Goal: Information Seeking & Learning: Learn about a topic

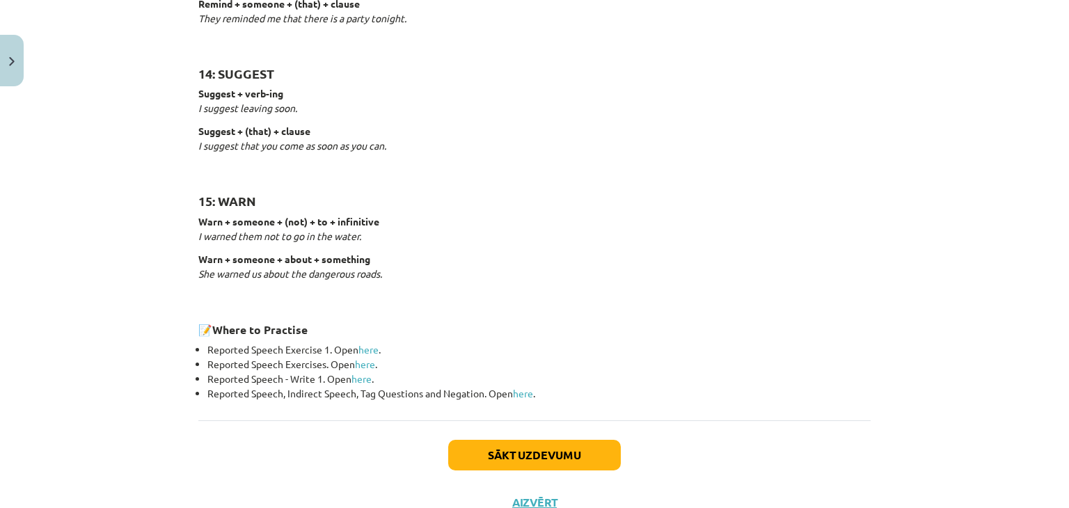
scroll to position [2178, 0]
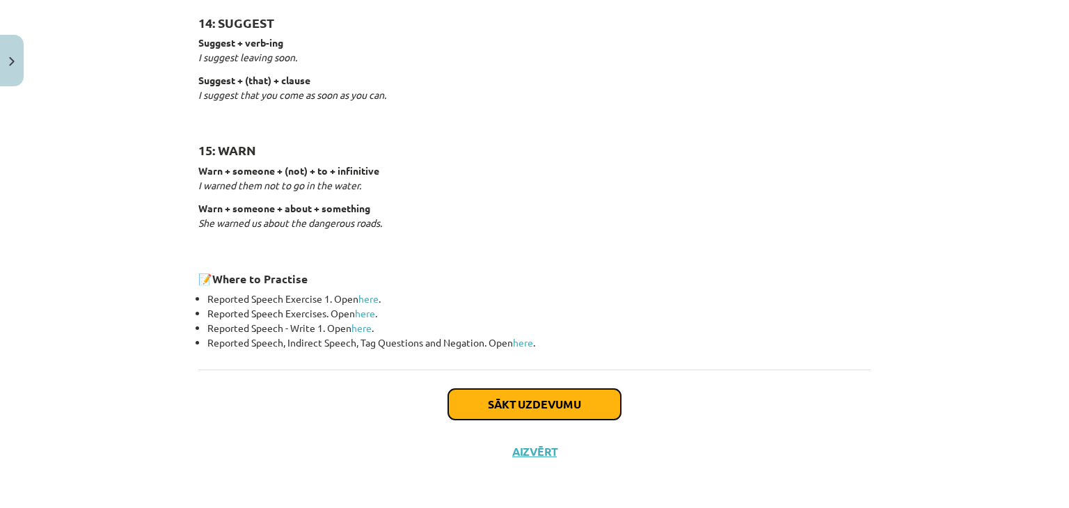
click at [540, 402] on button "Sākt uzdevumu" at bounding box center [534, 404] width 173 height 31
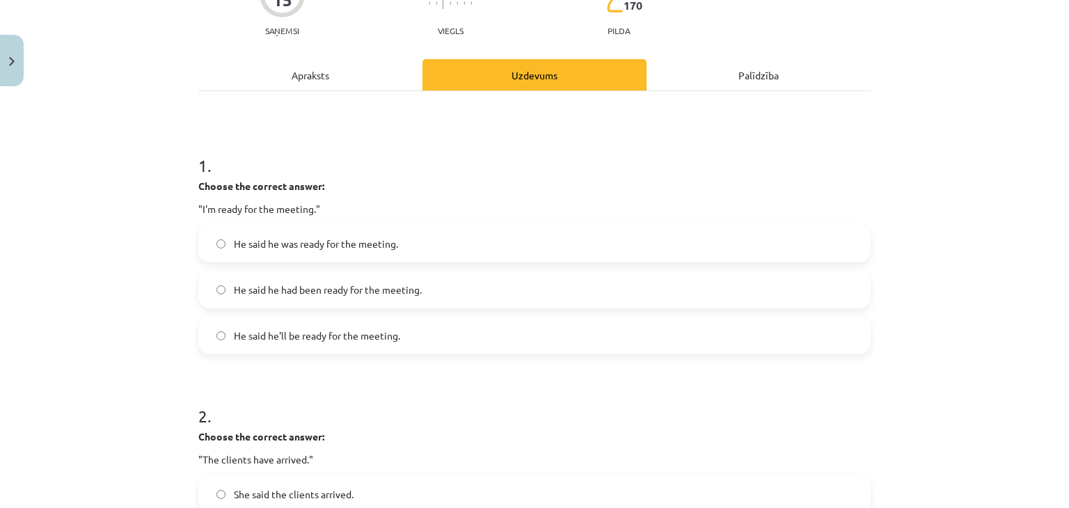
scroll to position [150, 0]
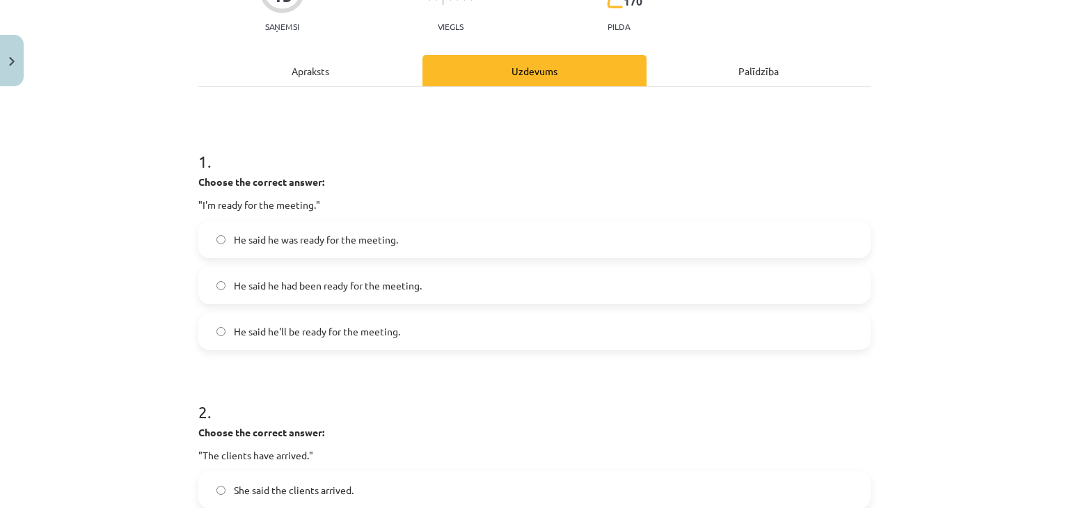
click at [391, 240] on span "He said he was ready for the meeting." at bounding box center [316, 239] width 164 height 15
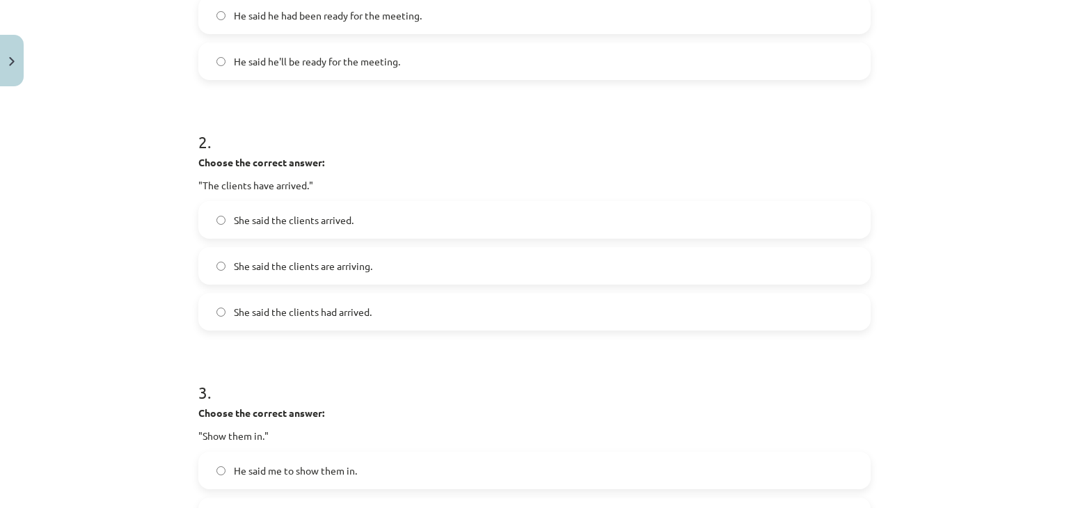
scroll to position [437, 0]
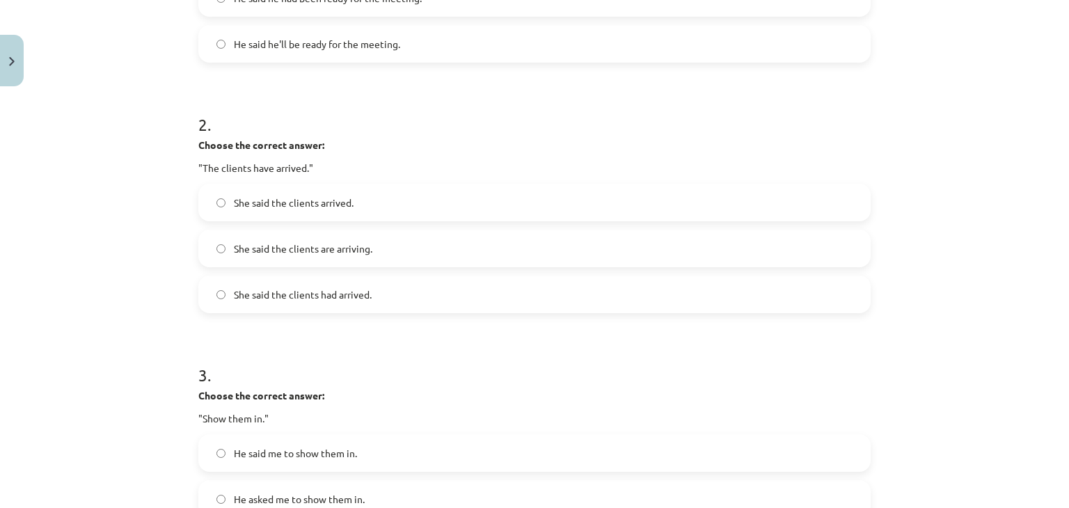
click at [381, 304] on label "She said the clients had arrived." at bounding box center [535, 294] width 670 height 35
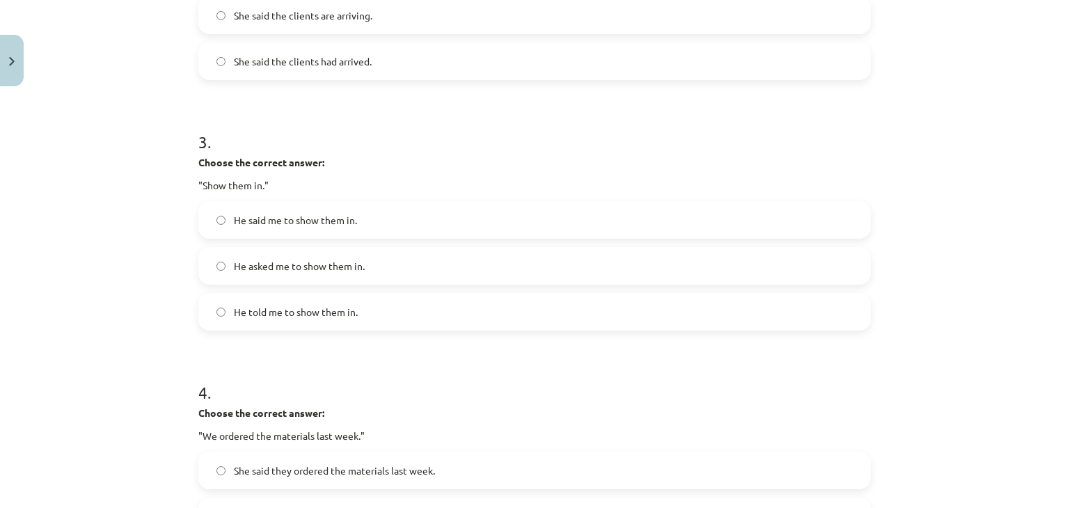
scroll to position [672, 0]
click at [480, 264] on label "He asked me to show them in." at bounding box center [535, 264] width 670 height 35
click at [417, 321] on label "He told me to show them in." at bounding box center [535, 310] width 670 height 35
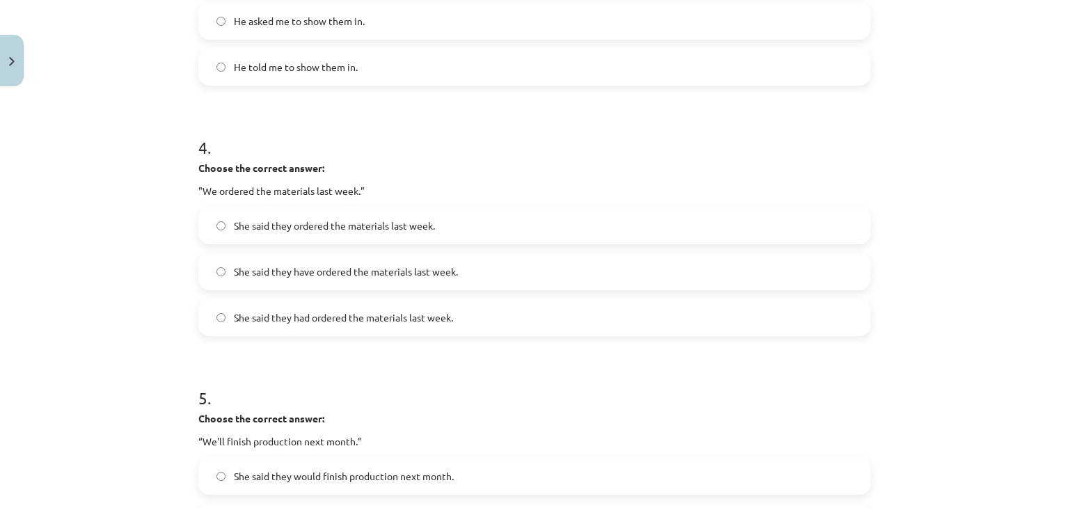
scroll to position [935, 0]
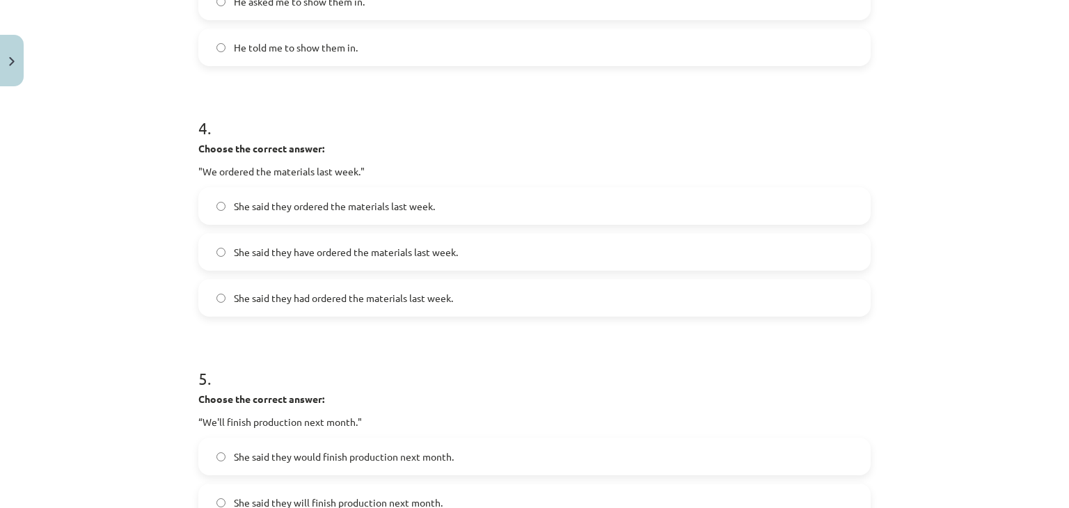
click at [521, 305] on label "She said they had ordered the materials last week." at bounding box center [535, 297] width 670 height 35
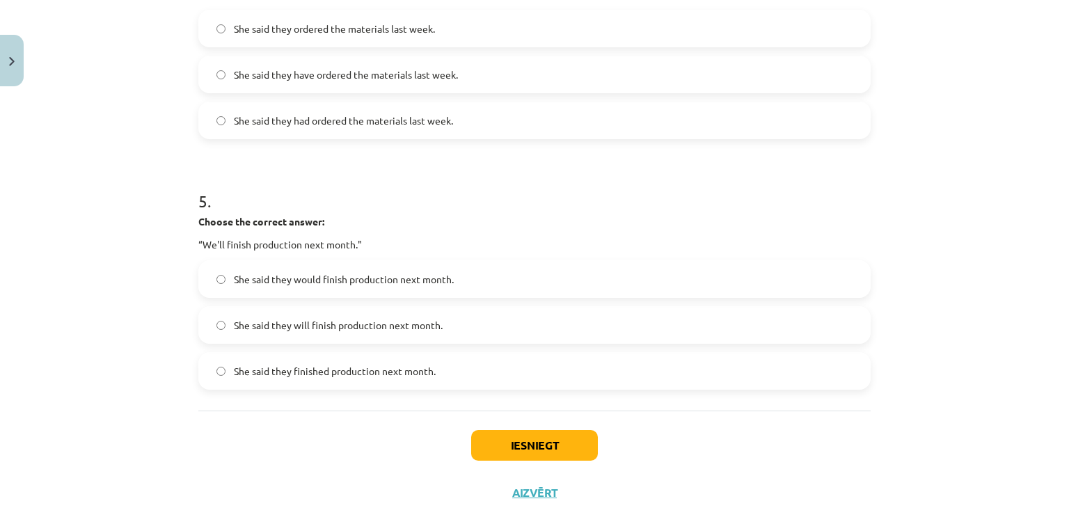
scroll to position [1118, 0]
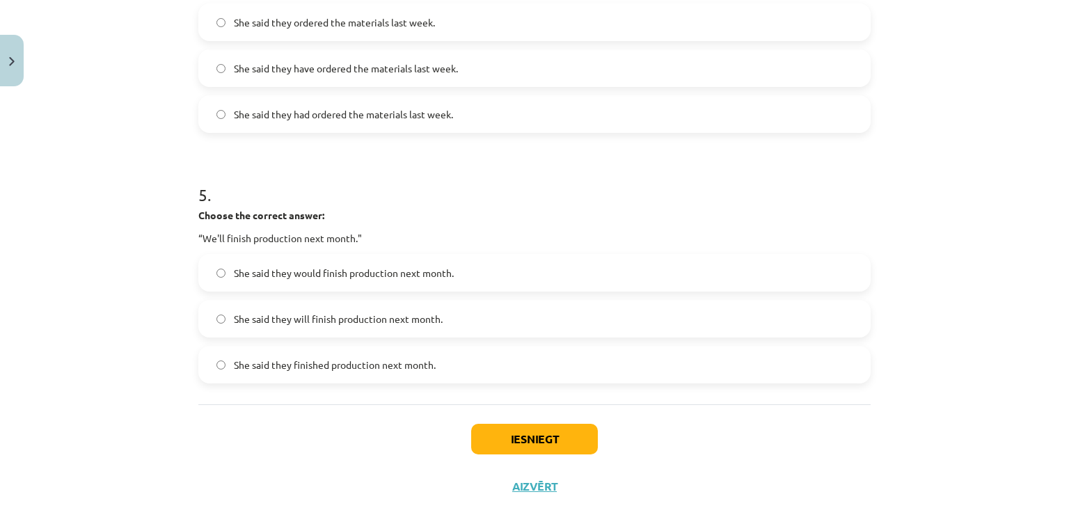
click at [381, 271] on span "She said they would finish production next month." at bounding box center [344, 273] width 220 height 15
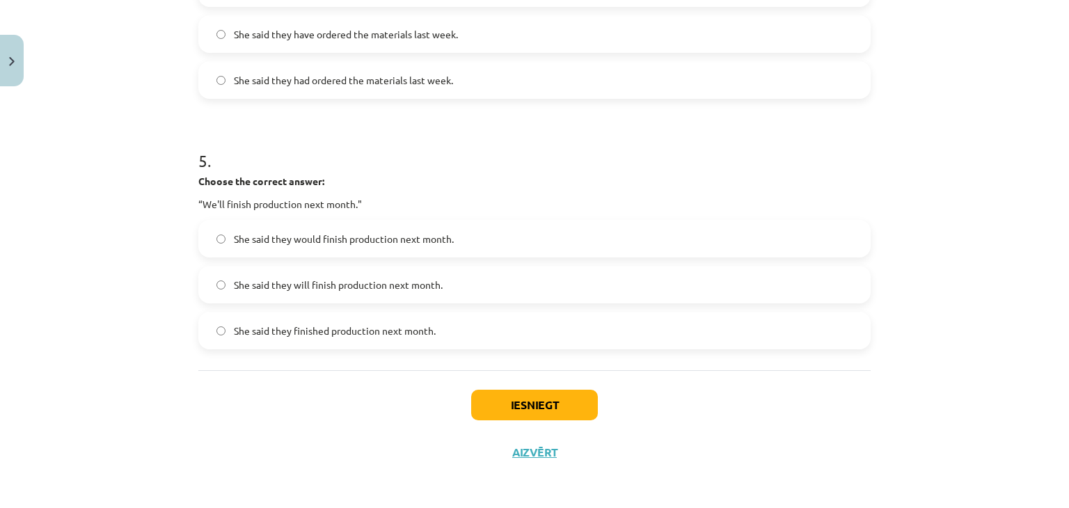
scroll to position [1155, 0]
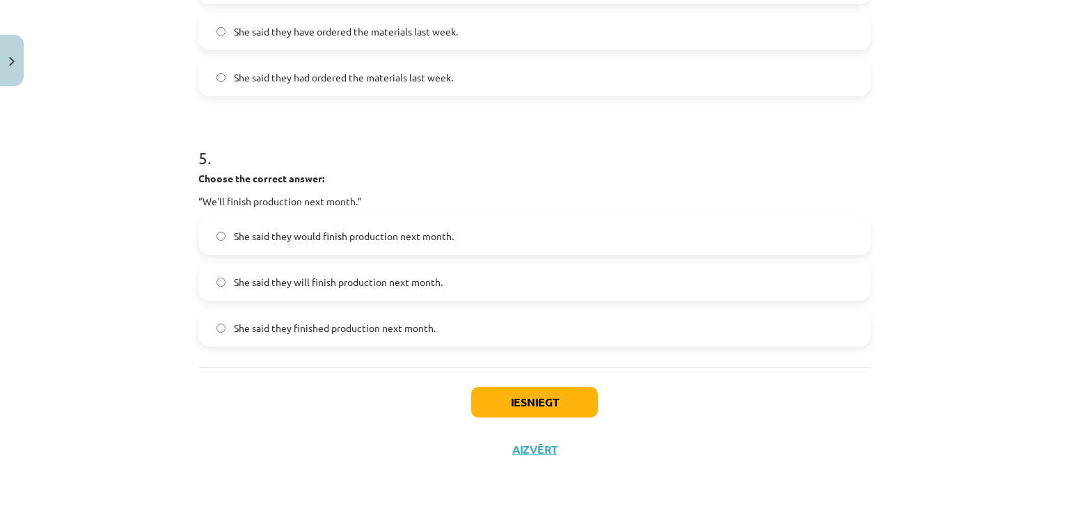
click at [299, 280] on span "She said they will finish production next month." at bounding box center [338, 282] width 209 height 15
click at [543, 405] on button "Iesniegt" at bounding box center [534, 402] width 127 height 31
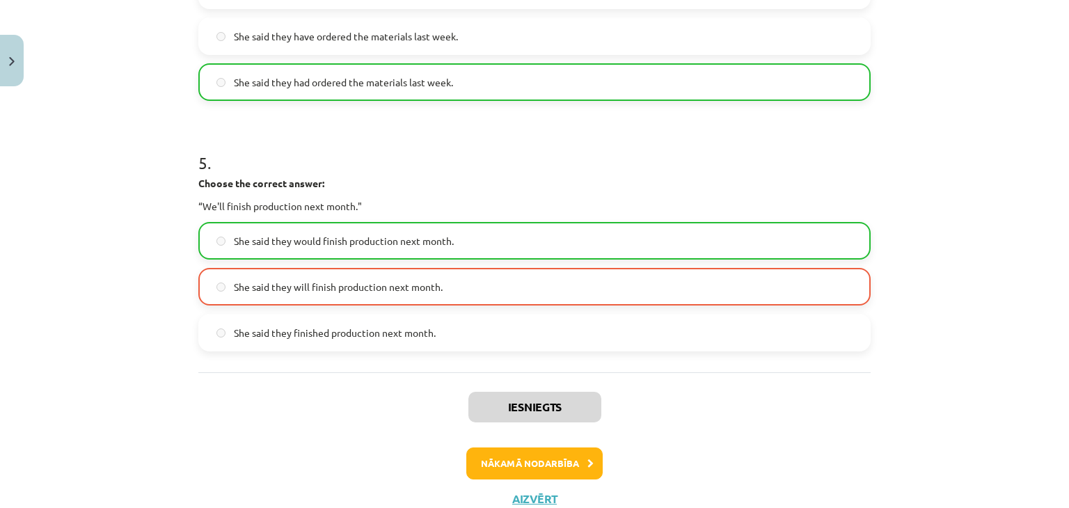
scroll to position [1199, 0]
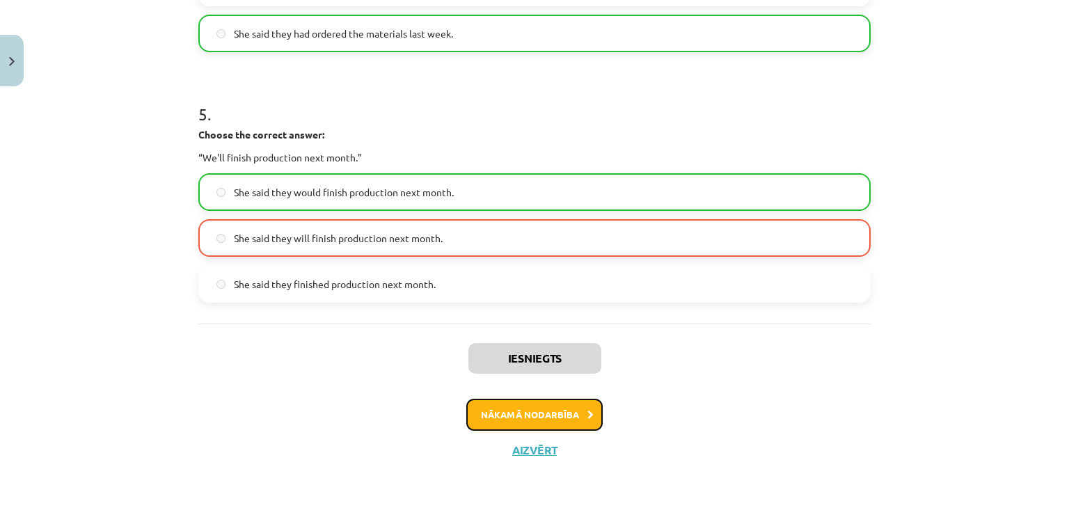
click at [534, 428] on button "Nākamā nodarbība" at bounding box center [534, 415] width 136 height 32
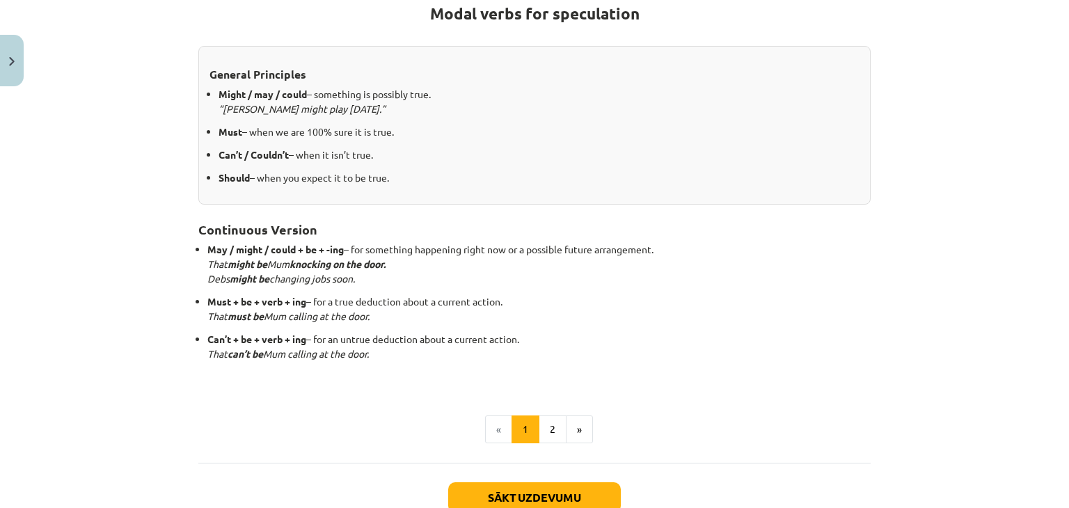
scroll to position [258, 0]
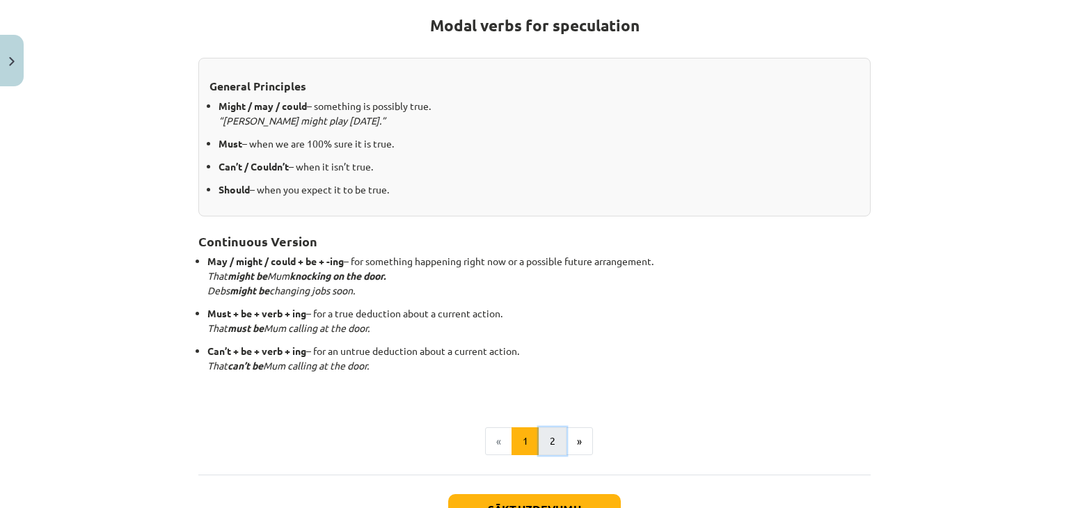
click at [541, 438] on button "2" at bounding box center [553, 441] width 28 height 28
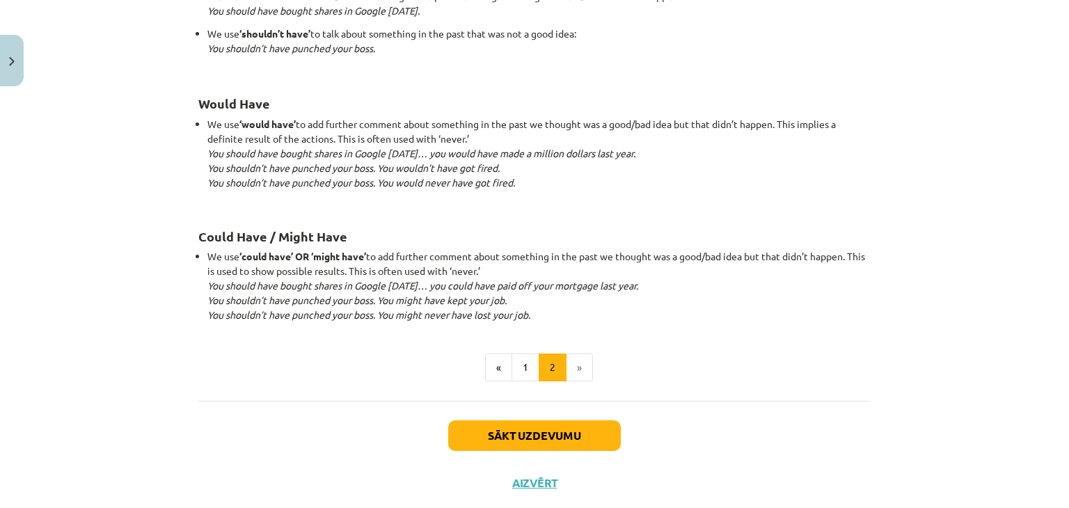
scroll to position [1363, 0]
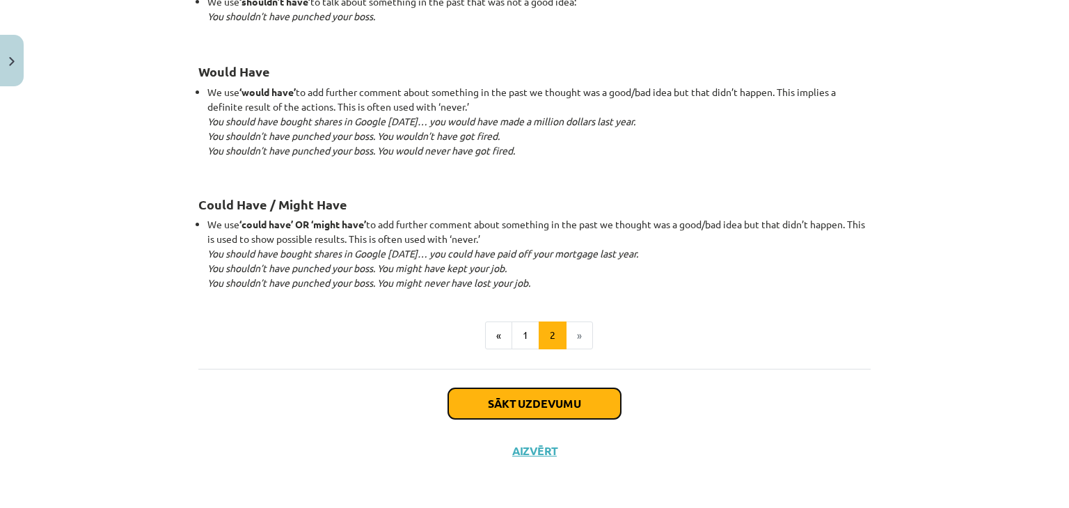
click at [551, 400] on button "Sākt uzdevumu" at bounding box center [534, 403] width 173 height 31
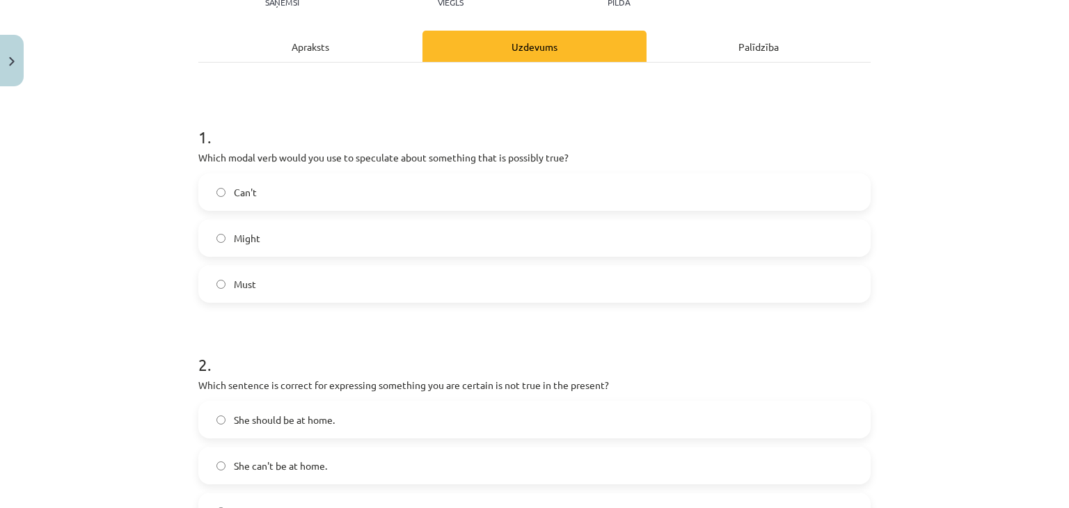
scroll to position [181, 0]
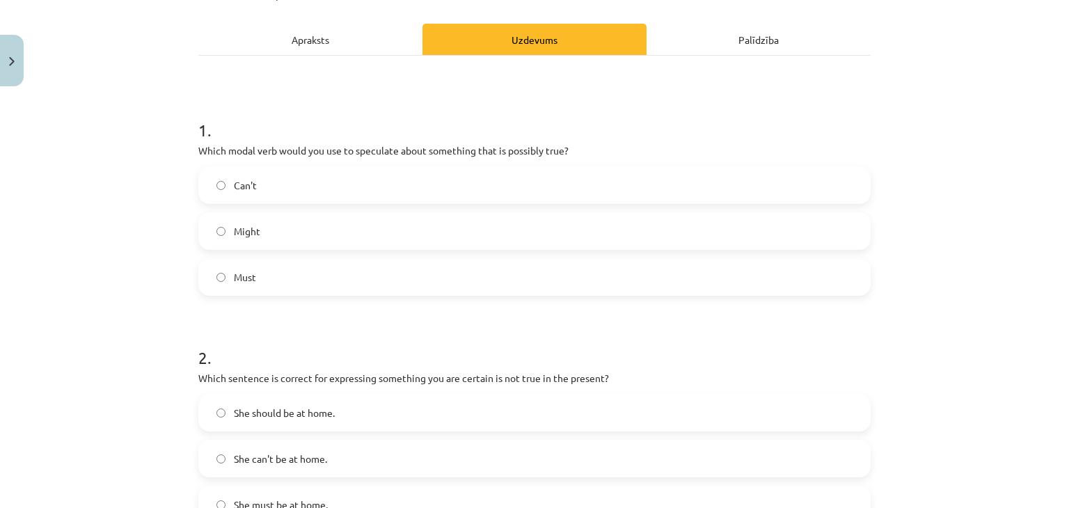
click at [416, 277] on label "Must" at bounding box center [535, 277] width 670 height 35
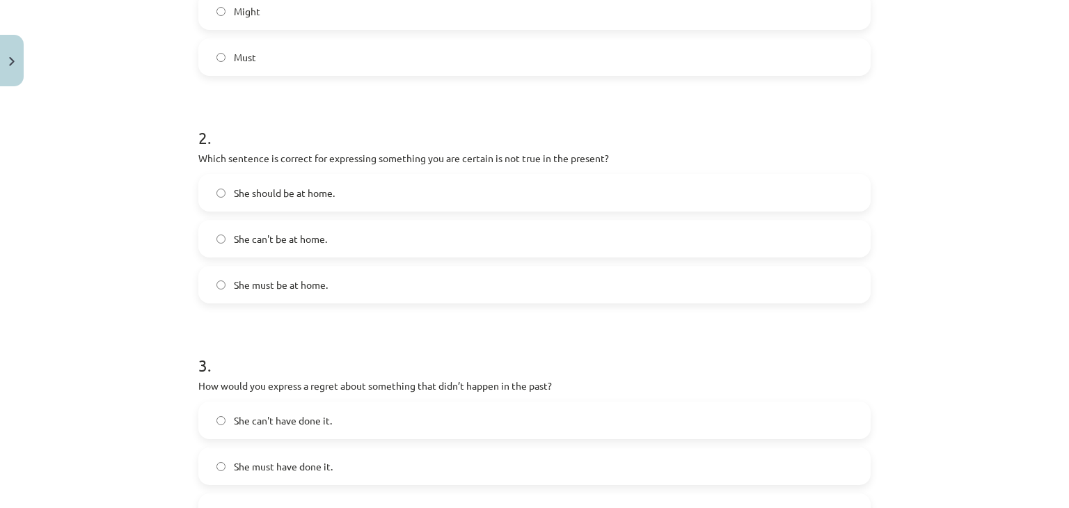
scroll to position [409, 0]
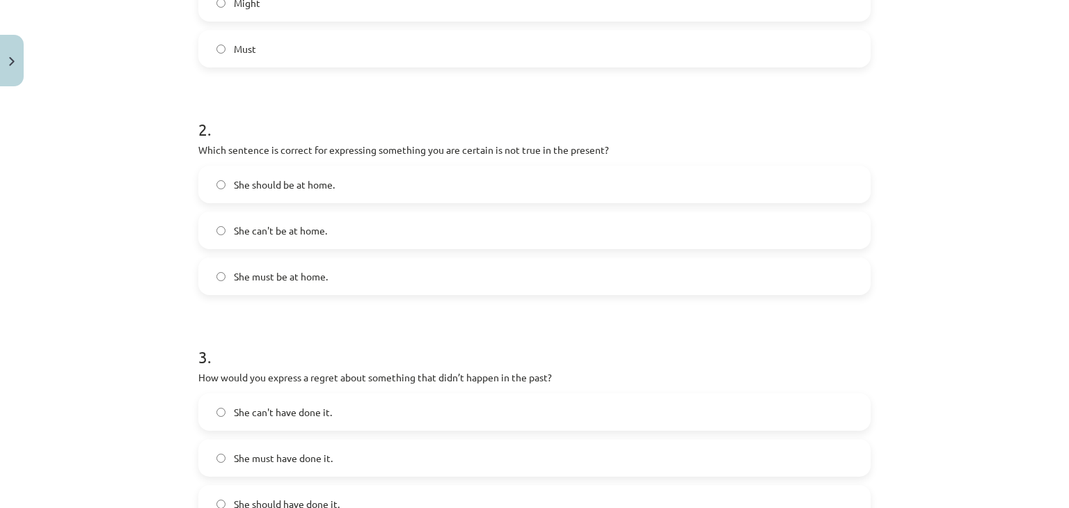
click at [422, 269] on label "She must be at home." at bounding box center [535, 276] width 670 height 35
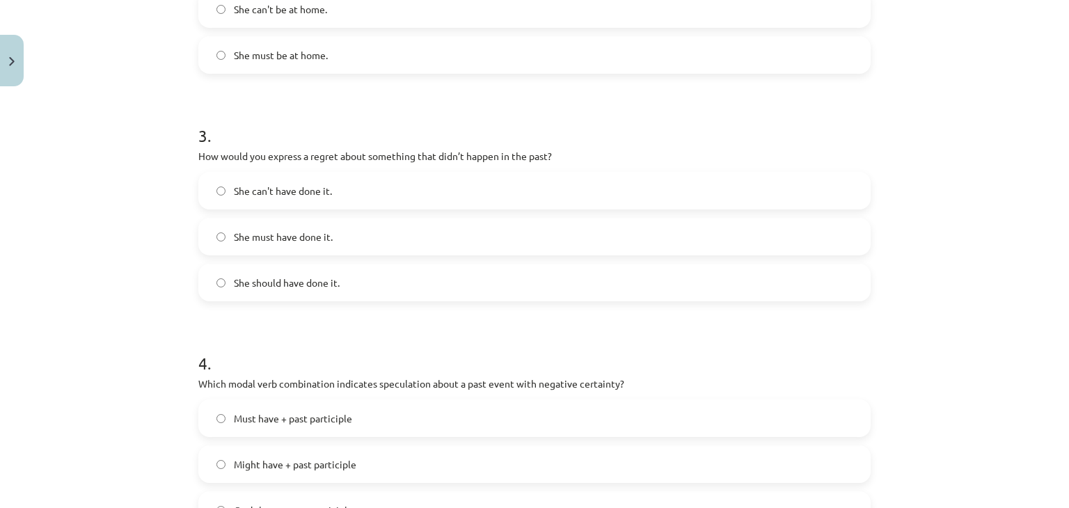
scroll to position [629, 0]
click at [465, 294] on label "She should have done it." at bounding box center [535, 284] width 670 height 35
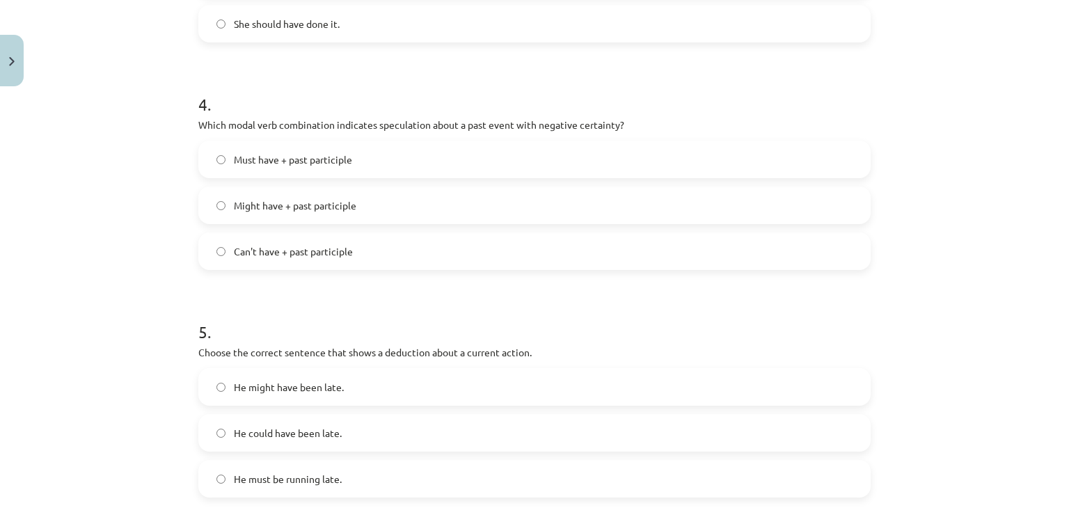
scroll to position [891, 0]
click at [319, 212] on label "Might have + past participle" at bounding box center [535, 204] width 670 height 35
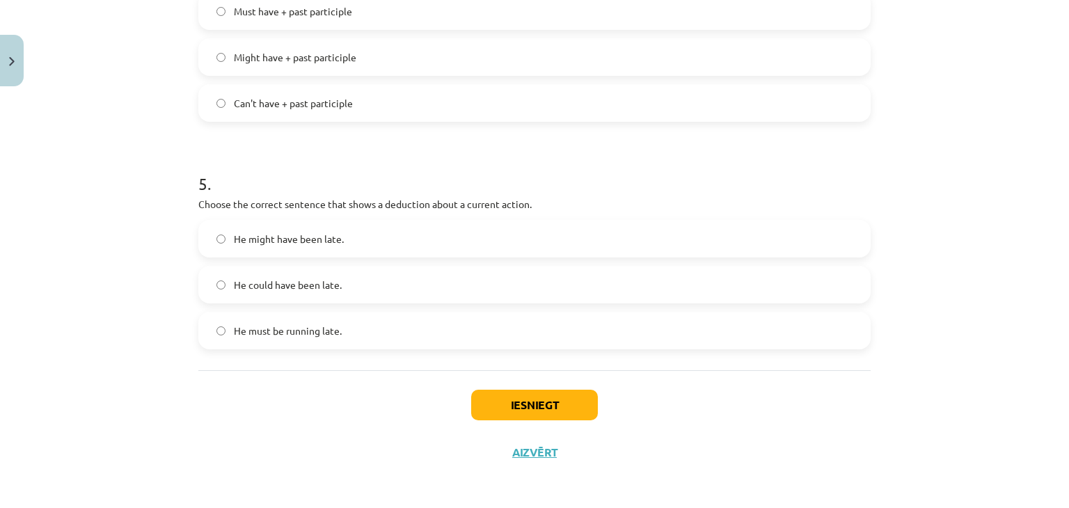
scroll to position [1040, 0]
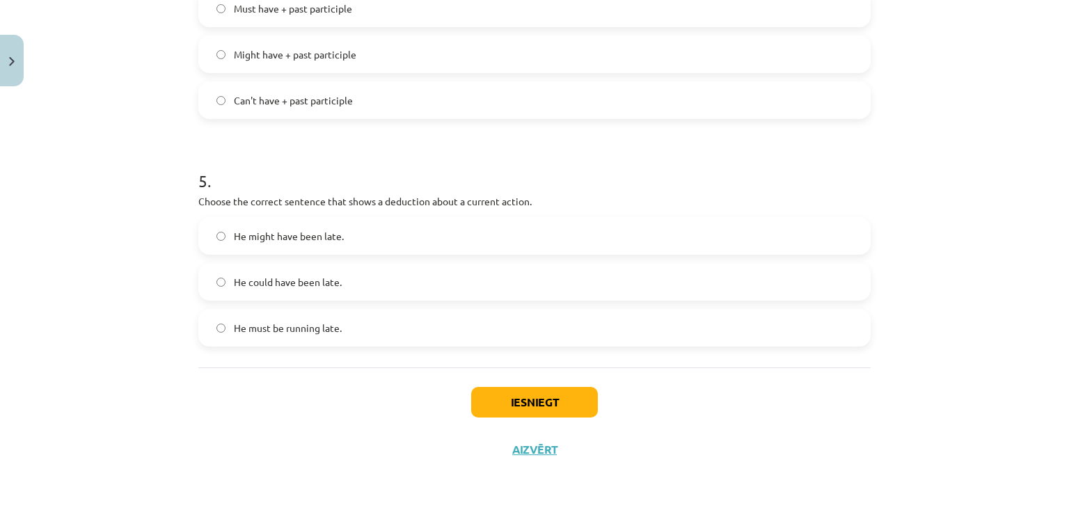
click at [406, 233] on label "He might have been late." at bounding box center [535, 236] width 670 height 35
click at [255, 327] on span "He must be running late." at bounding box center [288, 328] width 108 height 15
click at [514, 398] on button "Iesniegt" at bounding box center [534, 402] width 127 height 31
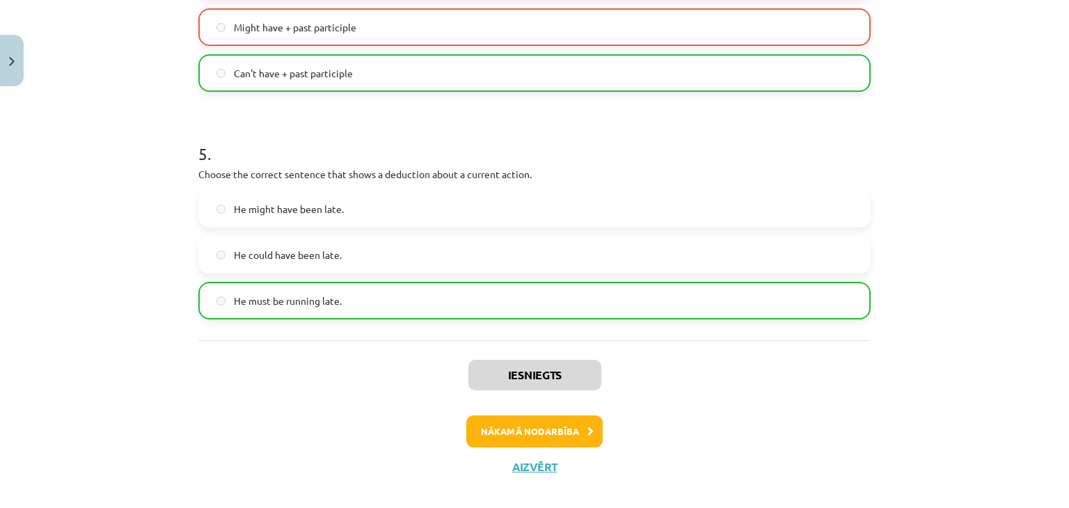
scroll to position [1069, 0]
click at [498, 434] on button "Nākamā nodarbība" at bounding box center [534, 430] width 136 height 32
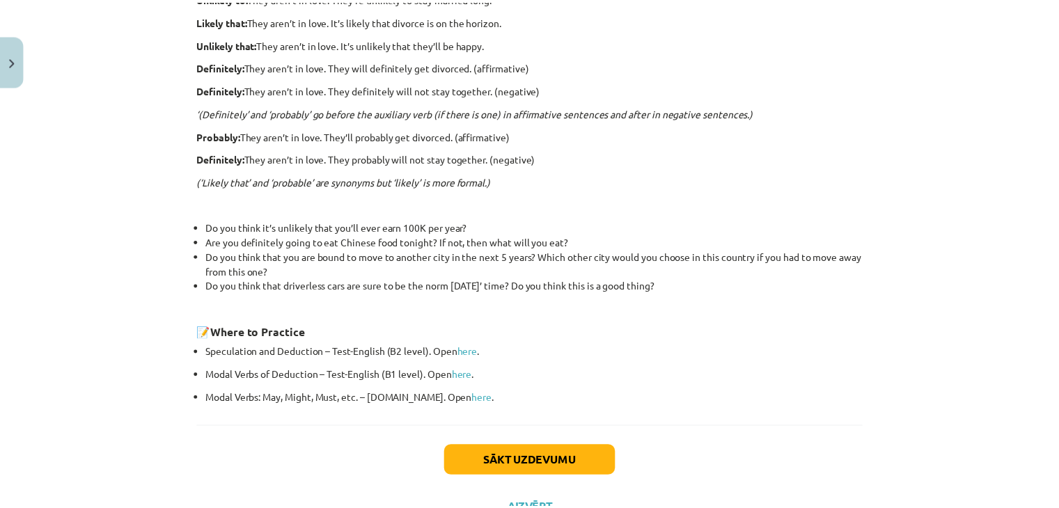
scroll to position [451, 0]
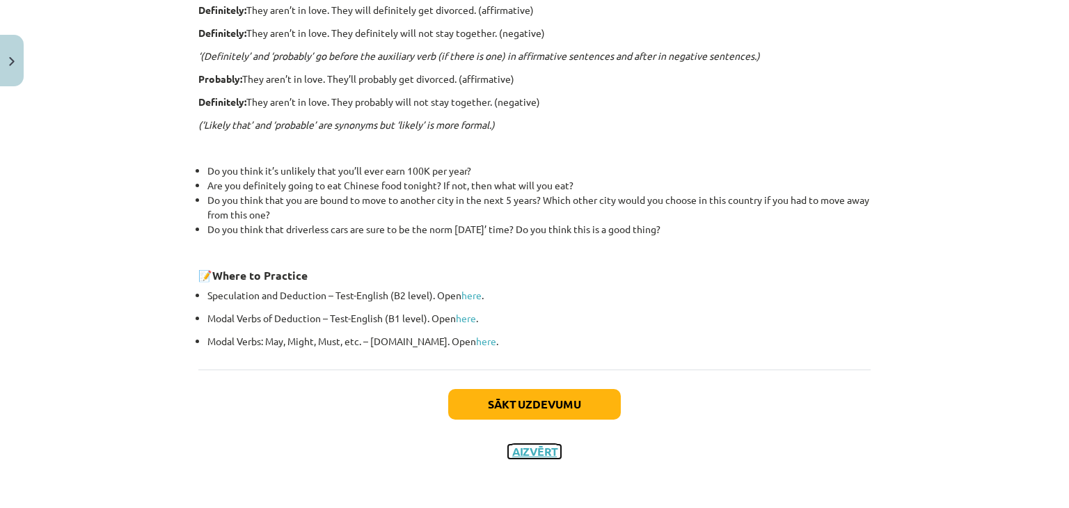
click at [518, 449] on button "Aizvērt" at bounding box center [534, 452] width 53 height 14
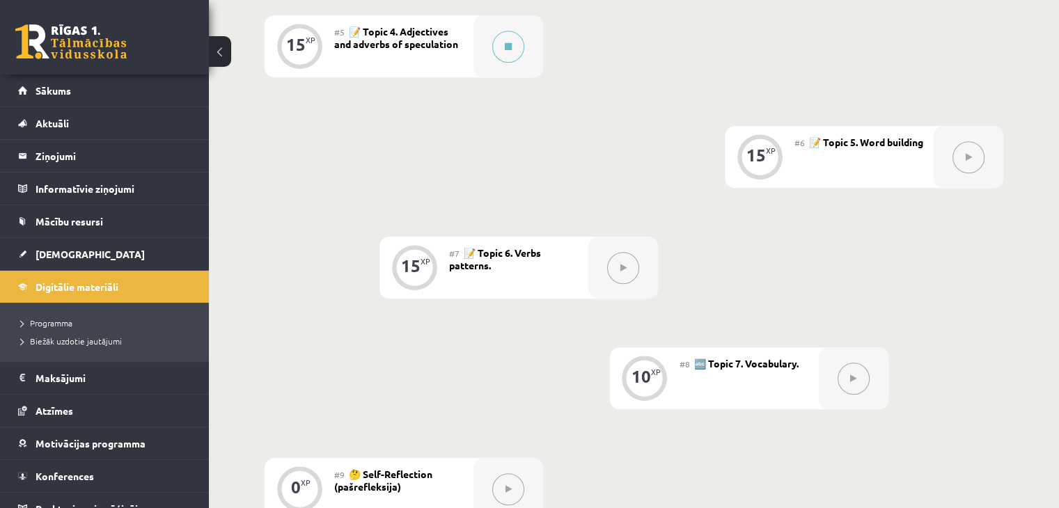
scroll to position [780, 0]
